Goal: Check status: Check status

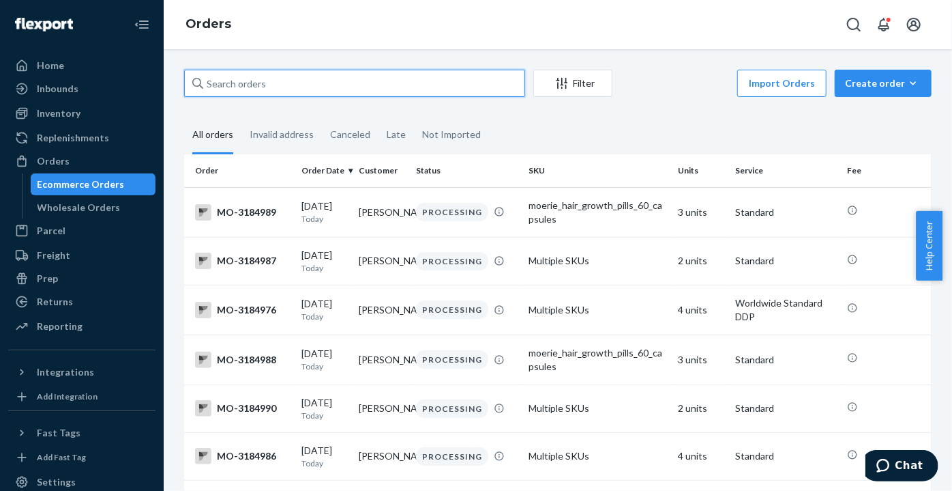
click at [255, 89] on input "text" at bounding box center [354, 83] width 341 height 27
paste input "[PERSON_NAME]"
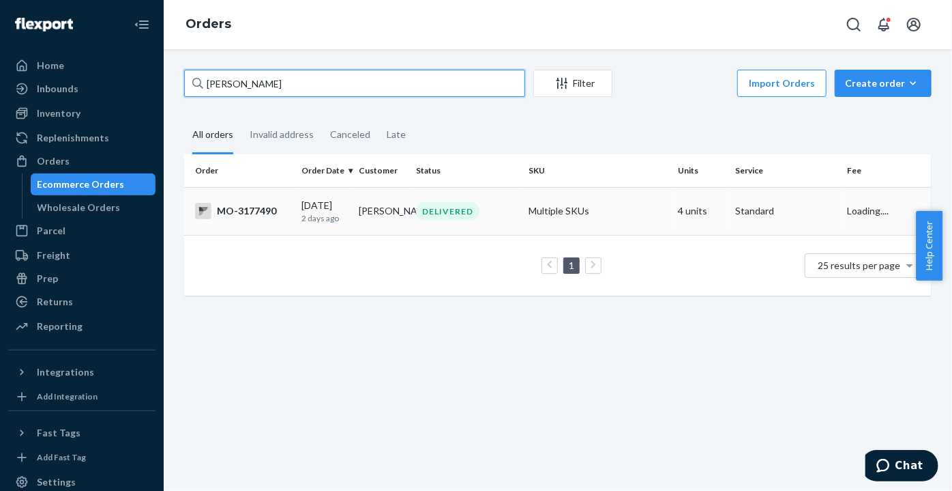
type input "[PERSON_NAME]"
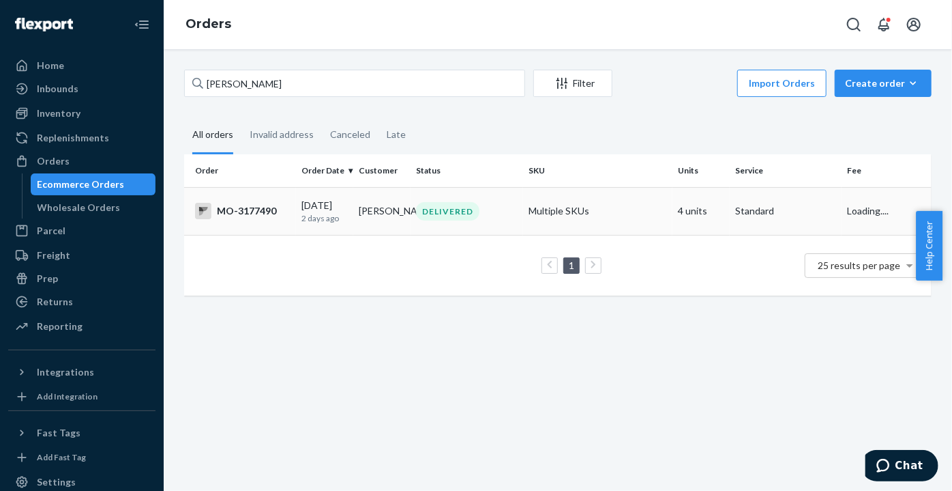
click at [483, 203] on div "DELIVERED" at bounding box center [466, 211] width 106 height 18
click at [510, 206] on div "DELIVERED" at bounding box center [466, 211] width 106 height 18
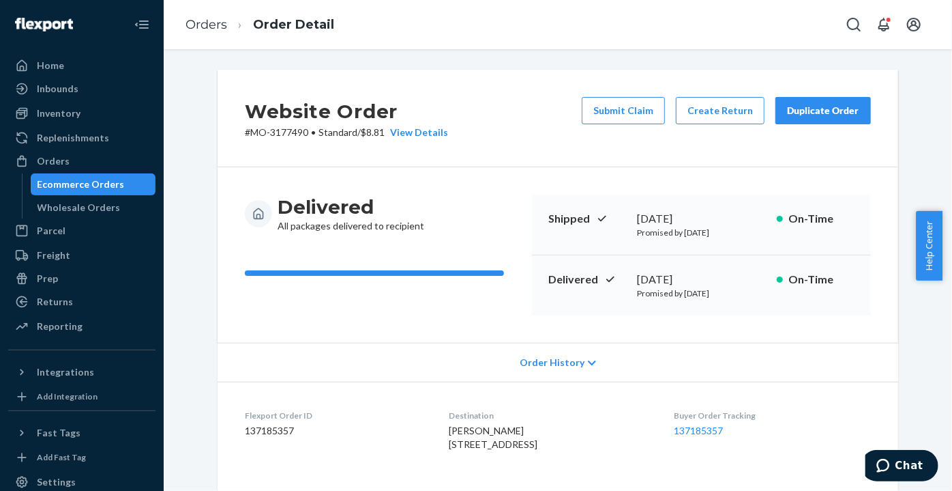
click at [675, 38] on div "Orders Order Detail" at bounding box center [558, 24] width 789 height 49
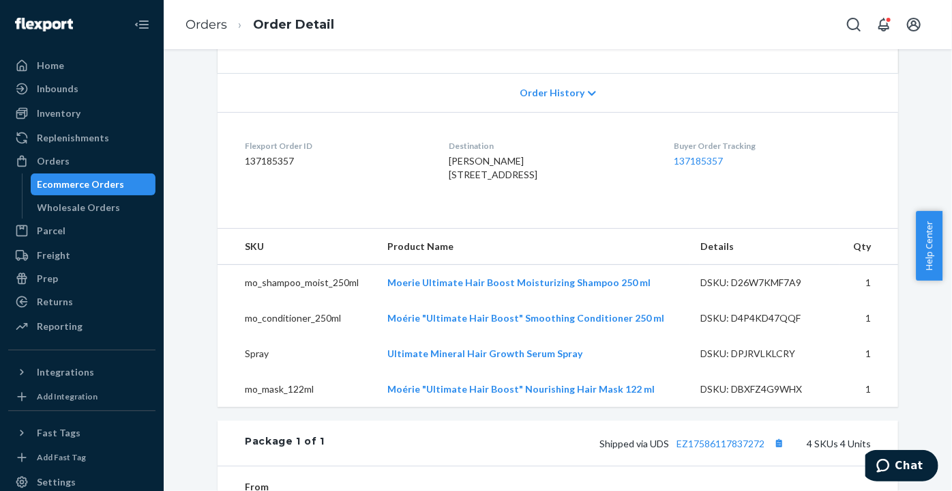
scroll to position [377, 0]
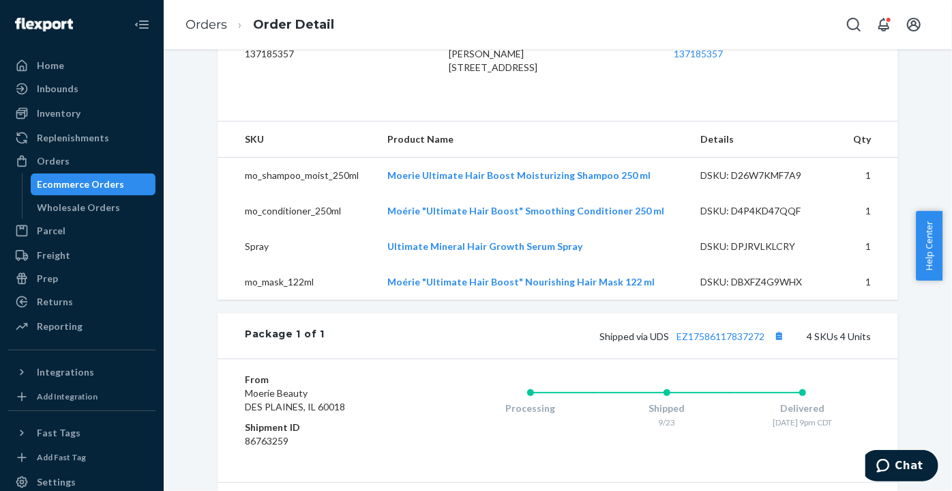
click at [741, 345] on div "Shipped via UDS EZ17586117837272 4 SKUs 4 Units" at bounding box center [598, 336] width 547 height 18
click at [733, 342] on link "EZ17586117837272" at bounding box center [721, 336] width 88 height 12
click at [113, 161] on div "Orders" at bounding box center [82, 160] width 145 height 19
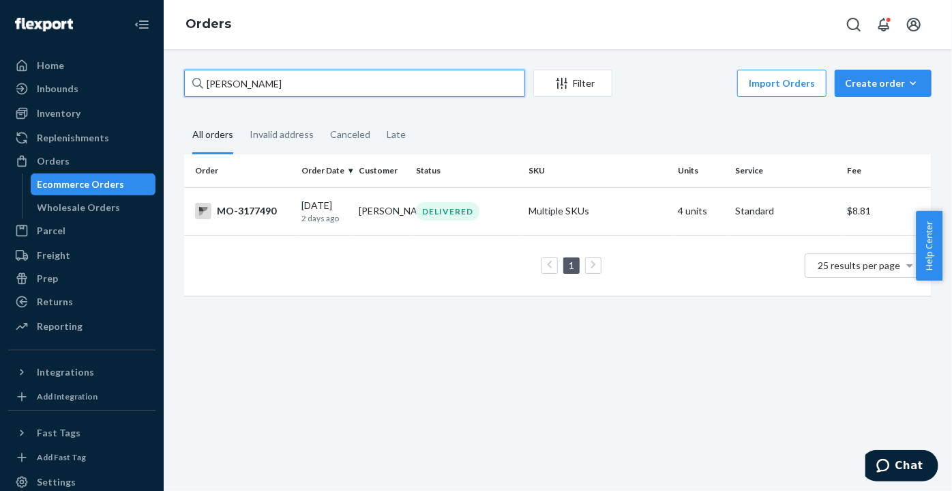
click at [437, 74] on input "[PERSON_NAME]" at bounding box center [354, 83] width 341 height 27
paste input "3185297"
type input "3185297"
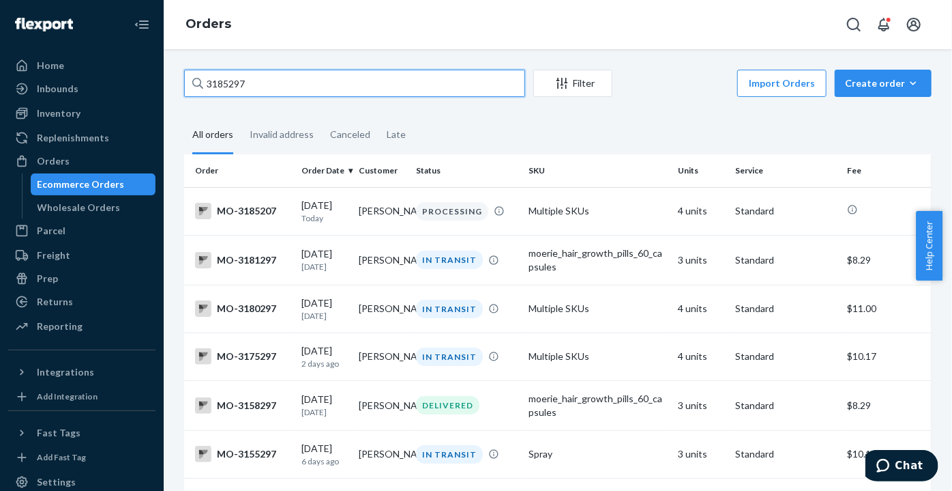
click at [341, 85] on input "3185297" at bounding box center [354, 83] width 341 height 27
